Goal: Browse casually

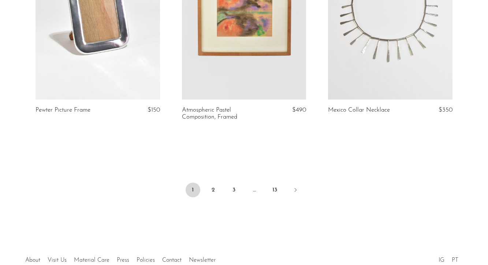
scroll to position [2494, 0]
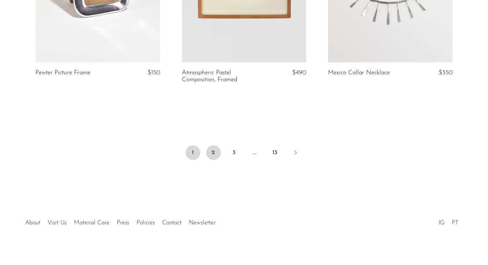
click at [208, 145] on link "2" at bounding box center [213, 152] width 15 height 15
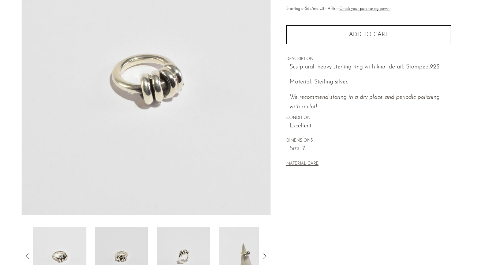
scroll to position [212, 0]
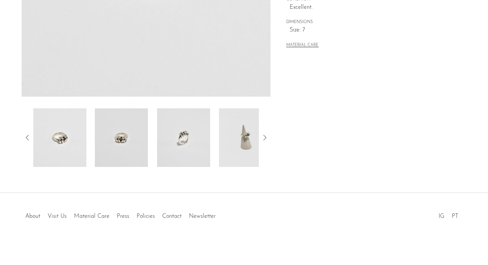
click at [243, 135] on img at bounding box center [245, 137] width 53 height 59
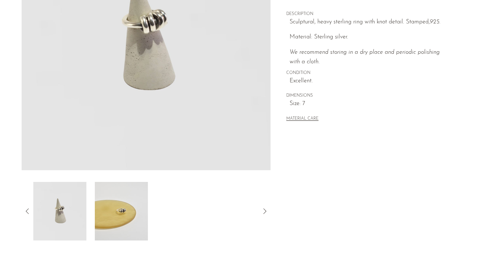
scroll to position [7, 0]
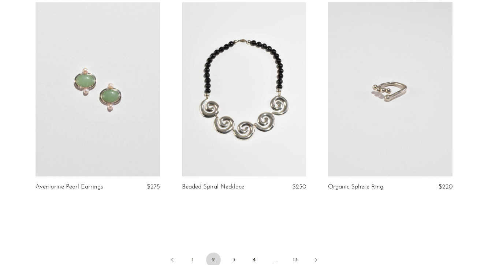
scroll to position [2388, 0]
